Goal: Information Seeking & Learning: Learn about a topic

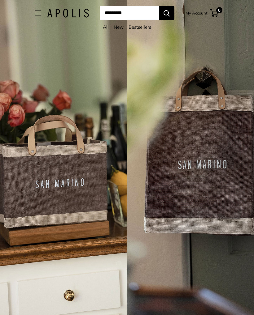
click at [103, 29] on link "All" at bounding box center [106, 27] width 6 height 6
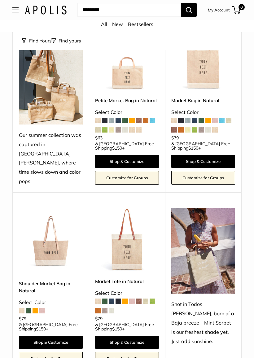
scroll to position [80, 0]
click at [57, 242] on img at bounding box center [51, 240] width 64 height 64
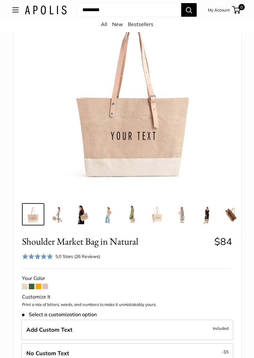
scroll to position [78, 0]
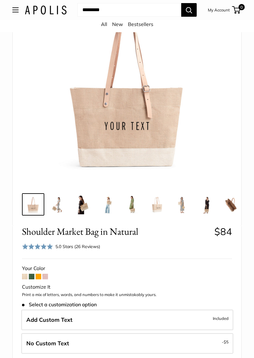
click at [47, 276] on span at bounding box center [45, 277] width 6 height 6
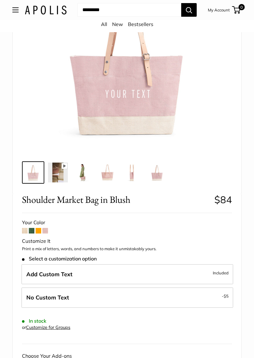
scroll to position [110, 0]
click at [40, 230] on span at bounding box center [39, 231] width 6 height 6
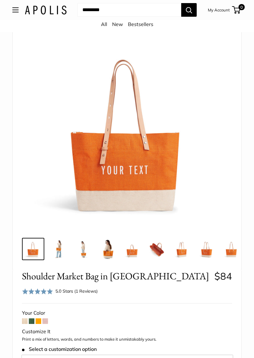
scroll to position [32, 0]
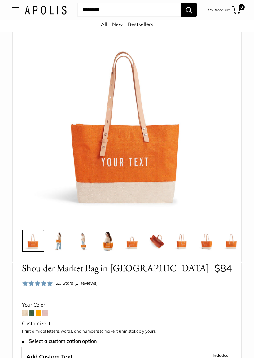
click at [31, 311] on span at bounding box center [32, 313] width 6 height 6
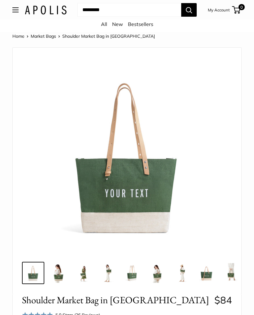
click at [78, 249] on img at bounding box center [127, 154] width 201 height 201
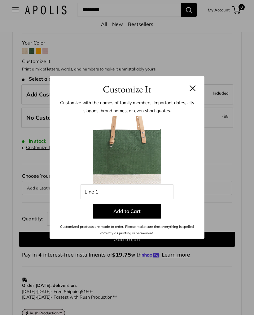
click at [189, 93] on h3 "Customize It" at bounding box center [127, 89] width 136 height 15
click at [195, 89] on button at bounding box center [192, 88] width 6 height 6
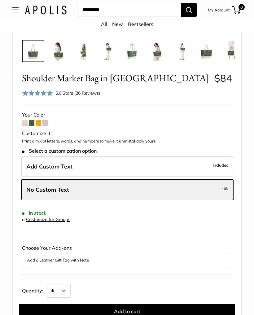
scroll to position [222, 0]
click at [25, 121] on span at bounding box center [25, 124] width 6 height 6
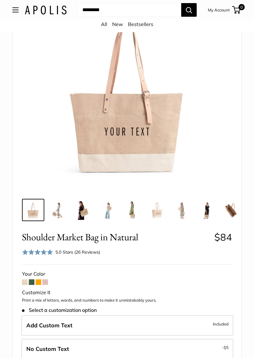
scroll to position [79, 0]
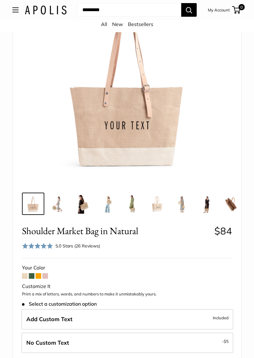
click at [41, 273] on span at bounding box center [39, 276] width 6 height 6
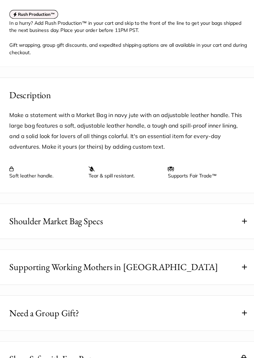
scroll to position [601, 0]
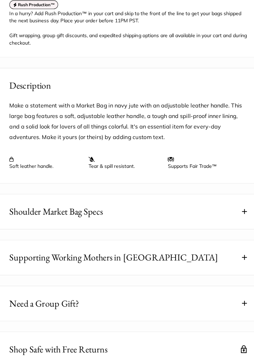
click at [228, 226] on span at bounding box center [230, 228] width 4 height 4
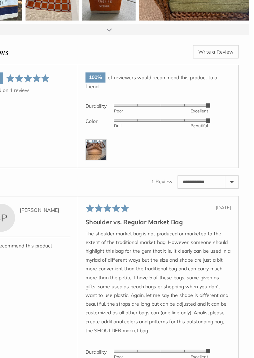
scroll to position [1227, 0]
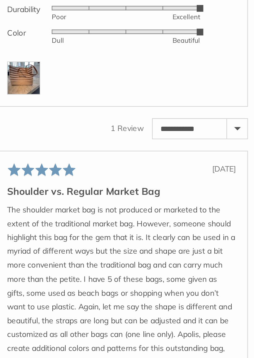
click at [119, 243] on p "The shoulder market bag is not produced or marketed to the extent of the tradit…" at bounding box center [170, 289] width 128 height 93
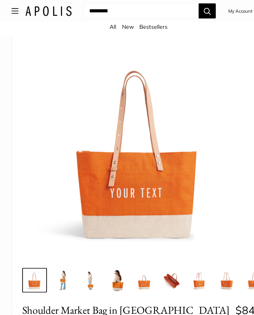
scroll to position [0, 0]
